Goal: Find specific page/section

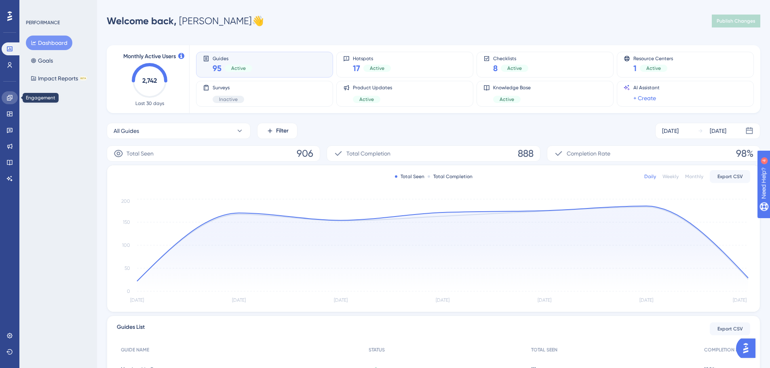
click at [6, 103] on link at bounding box center [10, 97] width 16 height 13
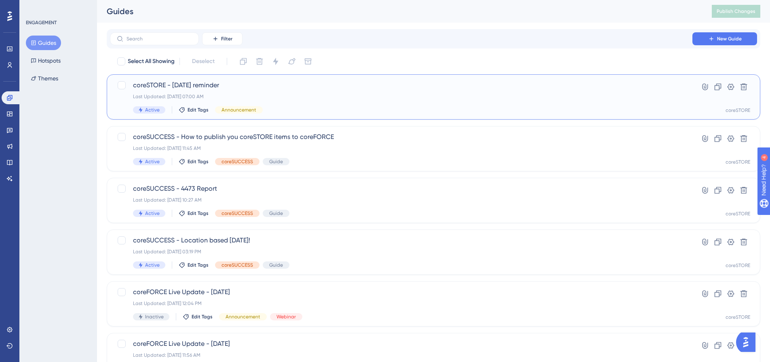
click at [395, 97] on div "Last Updated: Aug 30 2025, 07:00 AM" at bounding box center [401, 96] width 536 height 6
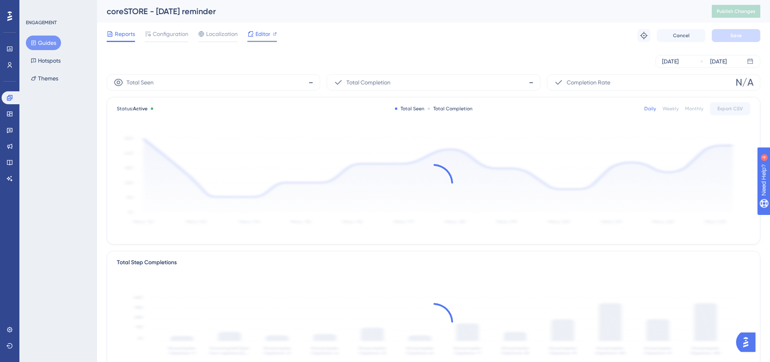
click at [257, 34] on span "Editor" at bounding box center [262, 34] width 15 height 10
